Goal: Find specific page/section: Find specific page/section

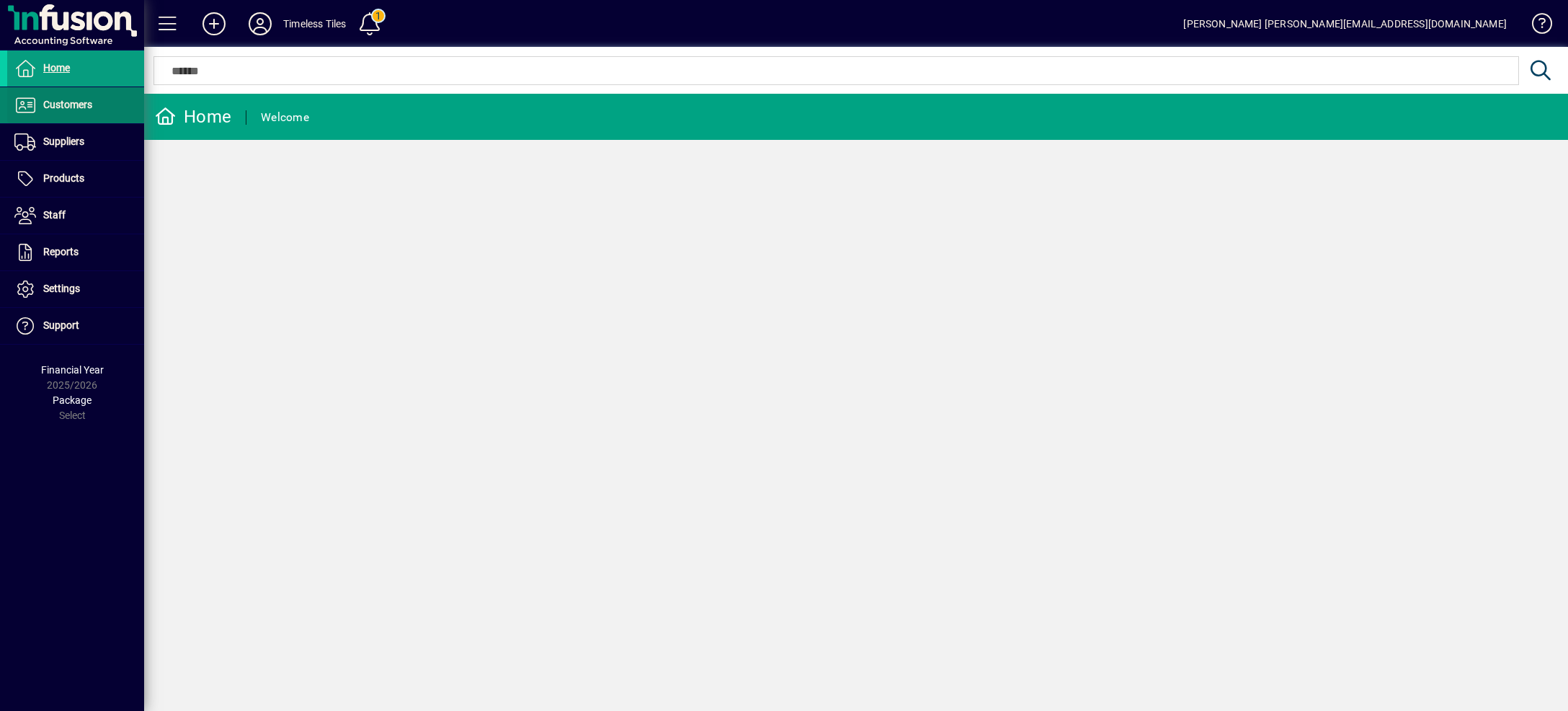
click at [78, 102] on span "Customers" at bounding box center [67, 104] width 49 height 12
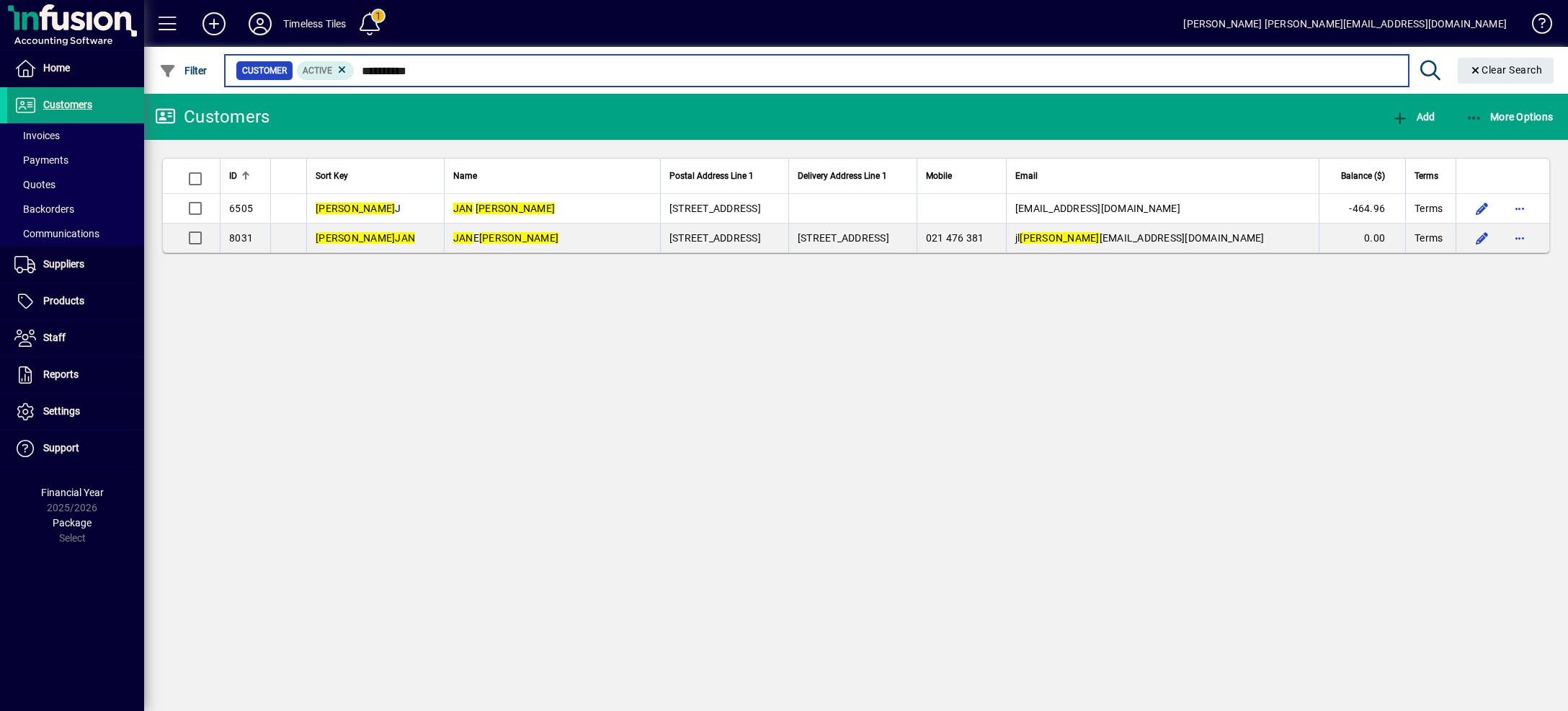
type input "**********"
